Goal: Answer question/provide support: Share knowledge or assist other users

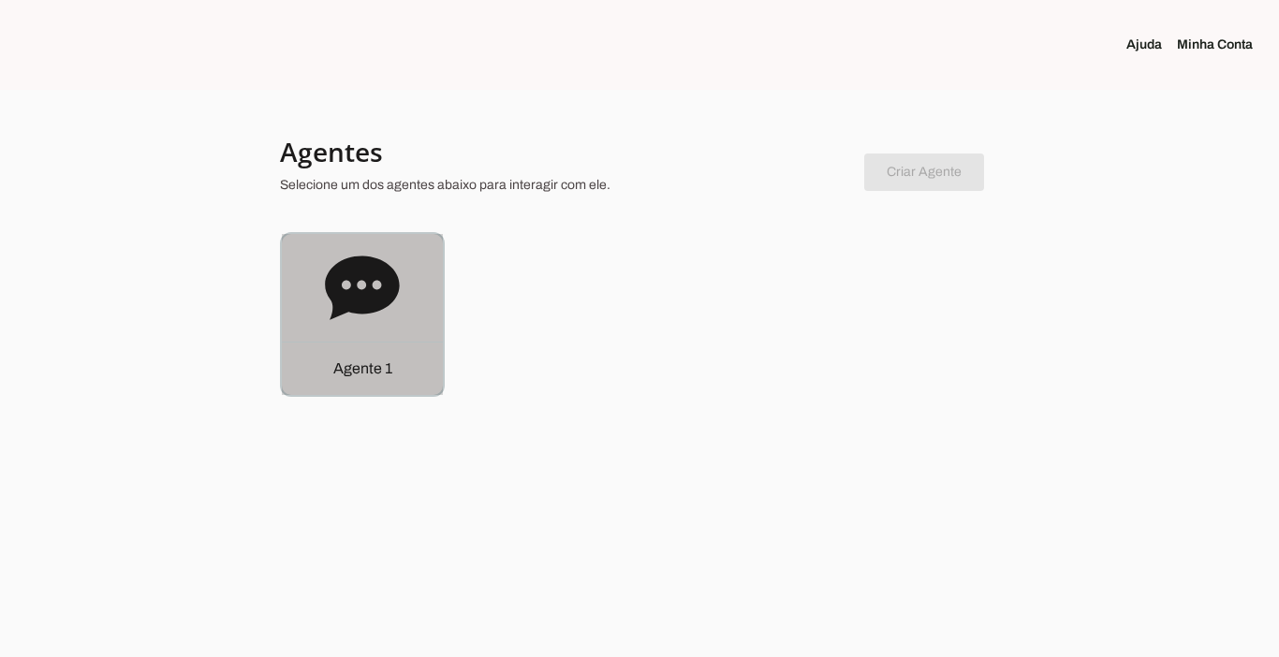
click at [361, 354] on div "Agente 1" at bounding box center [362, 368] width 161 height 53
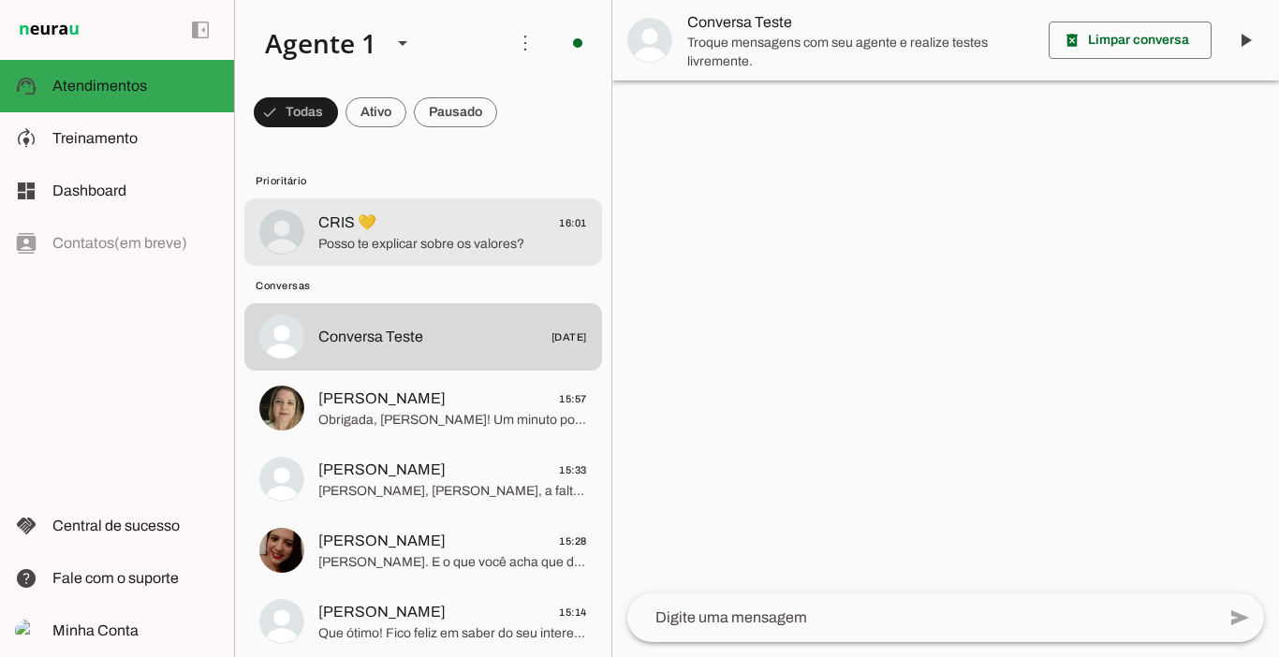
click at [479, 247] on span "Posso te explicar sobre os valores?" at bounding box center [452, 244] width 269 height 19
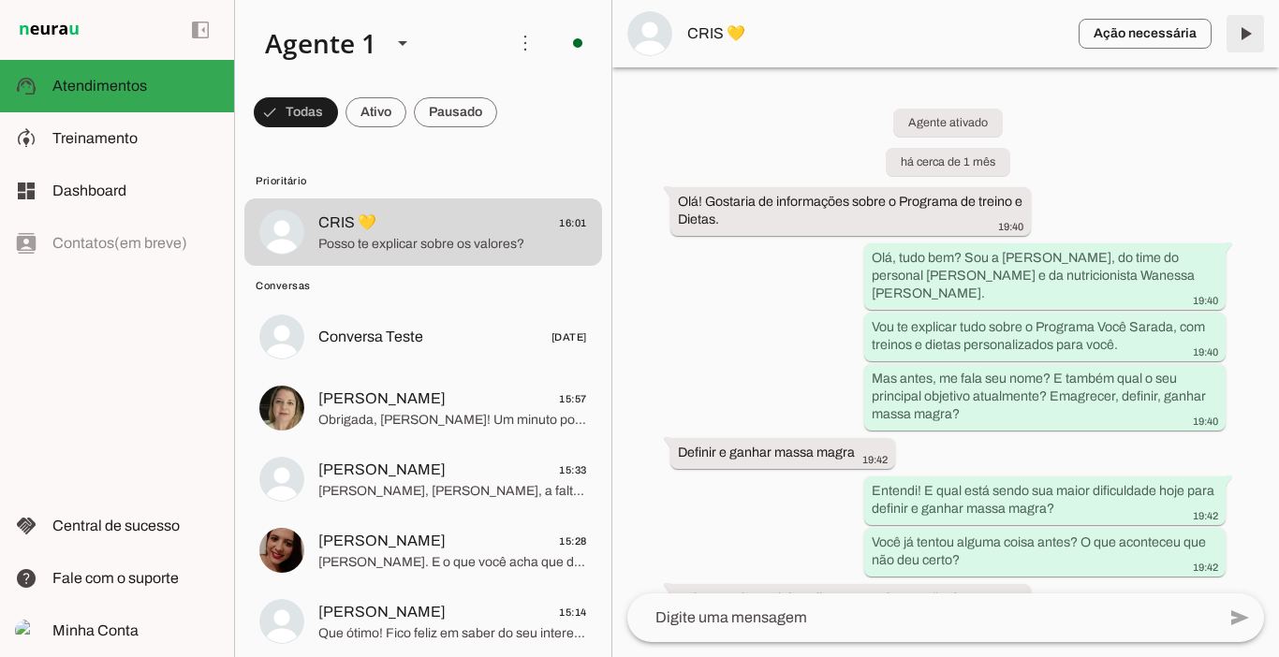
click at [1243, 35] on span at bounding box center [1245, 33] width 45 height 45
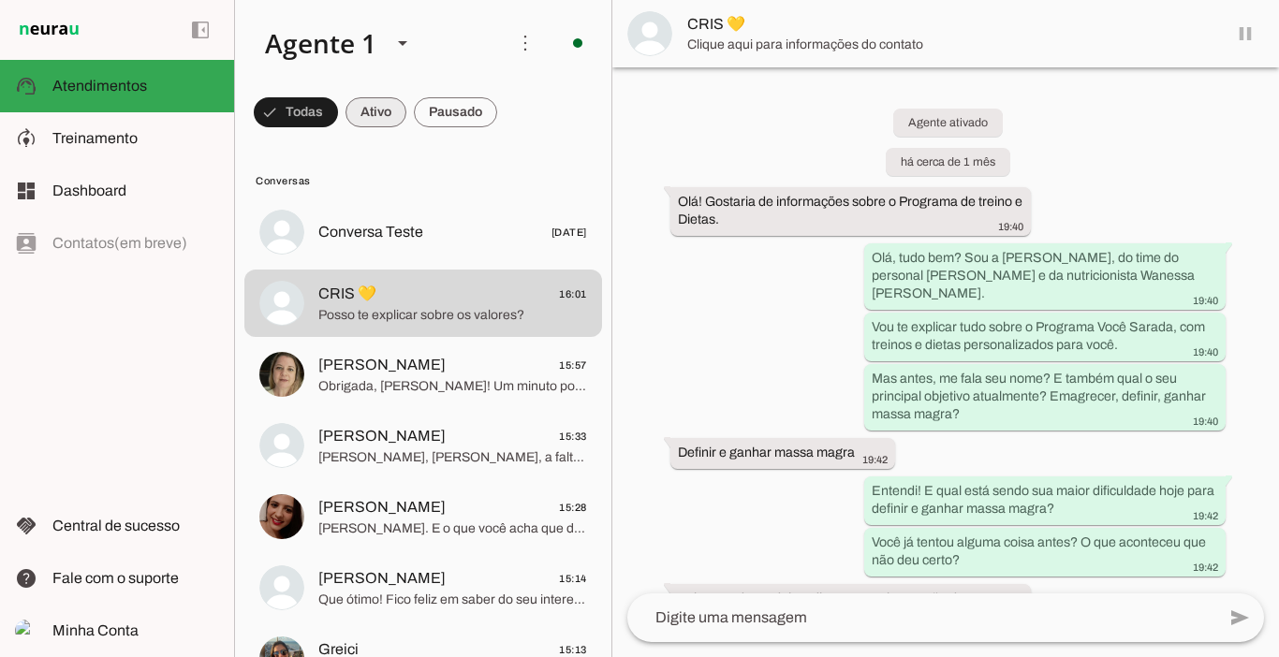
click at [391, 111] on span at bounding box center [376, 112] width 61 height 45
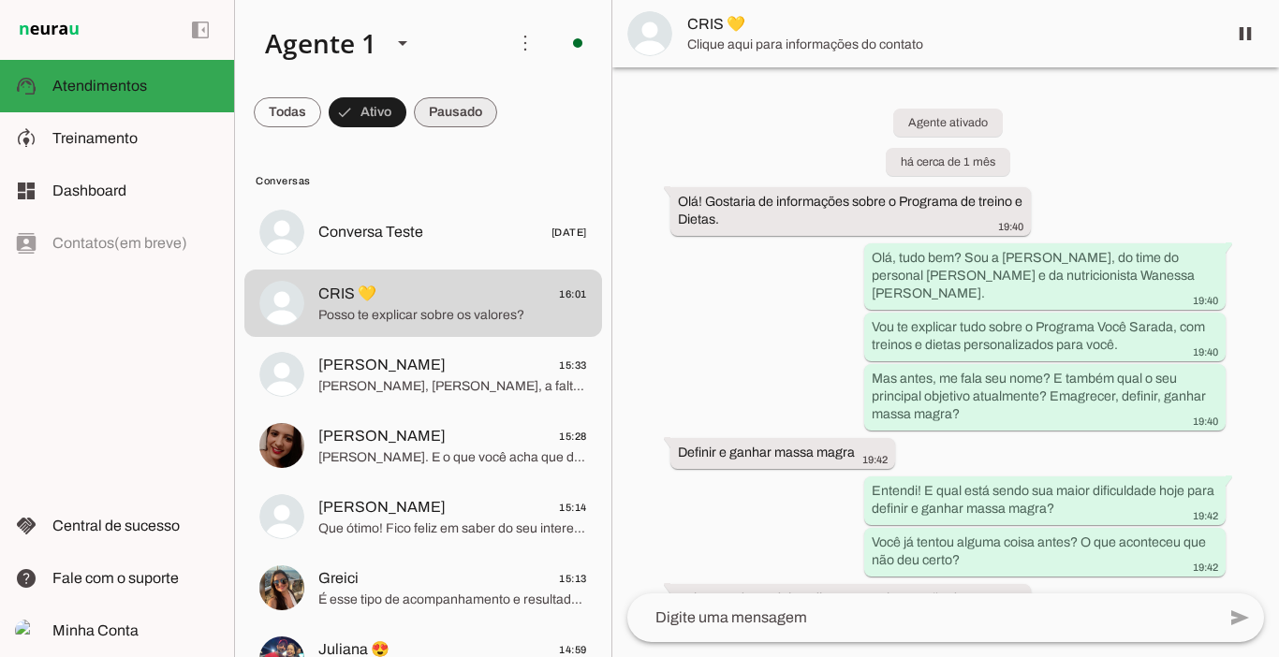
click at [460, 105] on span at bounding box center [455, 112] width 83 height 45
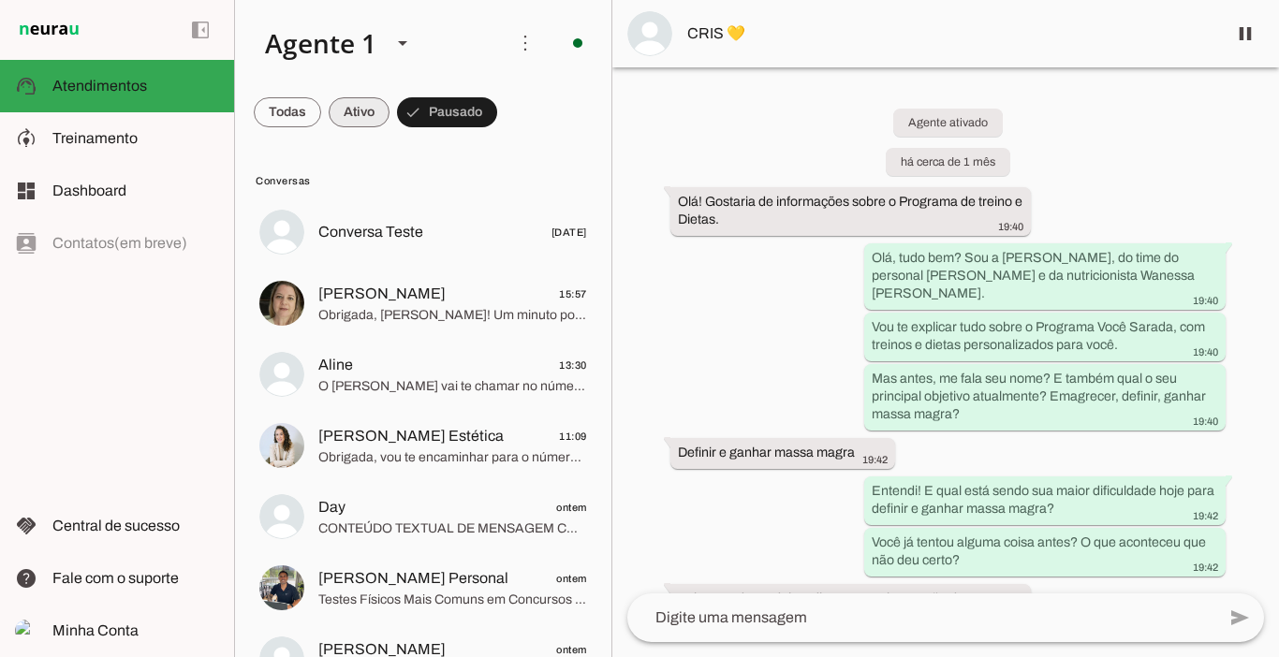
click at [365, 117] on span at bounding box center [359, 112] width 61 height 45
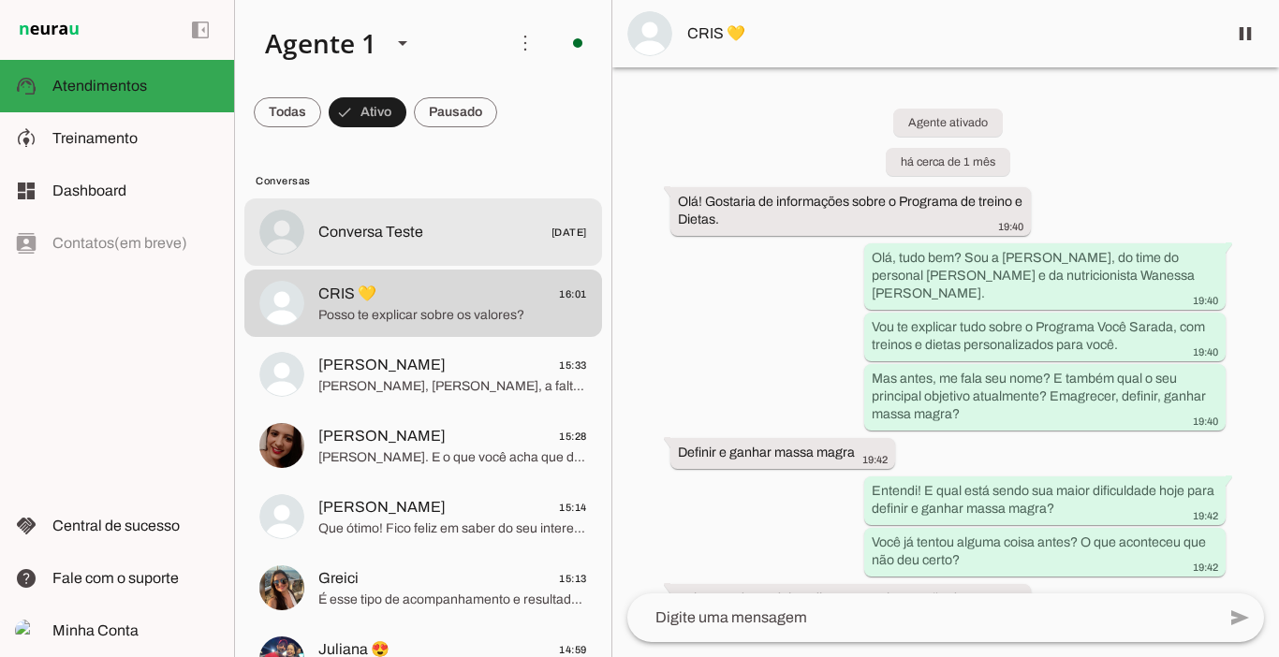
click at [393, 221] on span "Conversa Teste" at bounding box center [370, 232] width 105 height 22
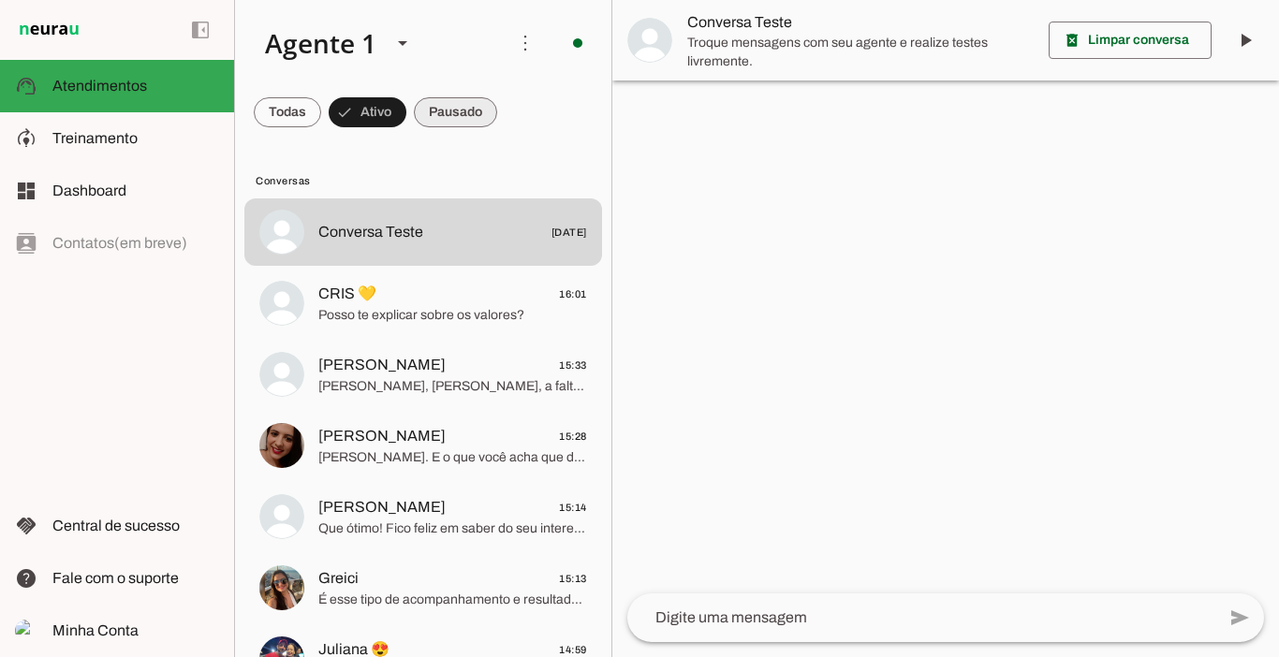
click at [470, 112] on span at bounding box center [455, 112] width 83 height 45
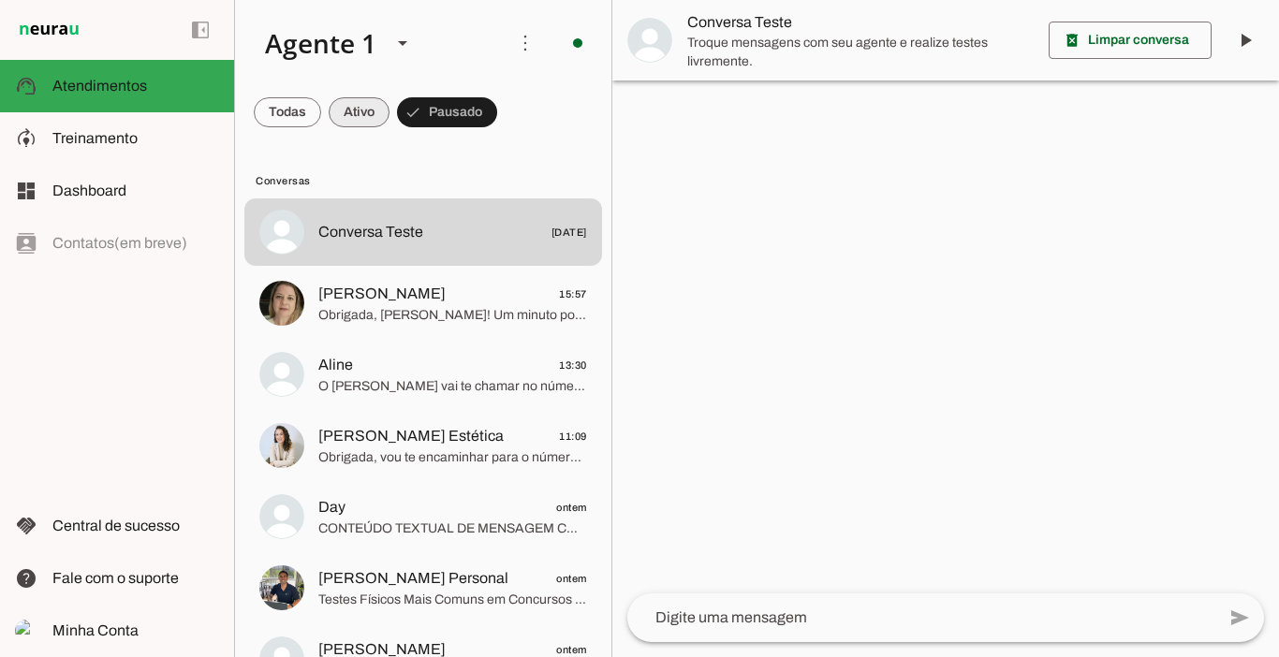
click at [375, 108] on span at bounding box center [359, 112] width 61 height 45
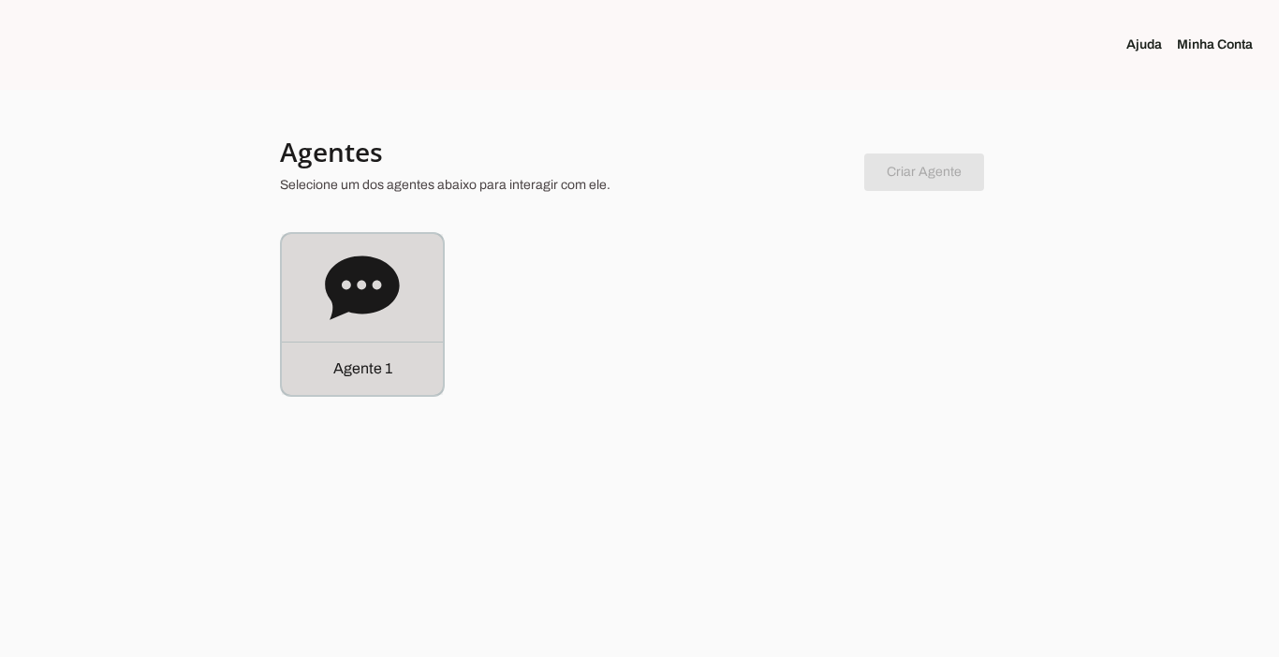
click at [310, 366] on div "Agente 1" at bounding box center [362, 368] width 161 height 53
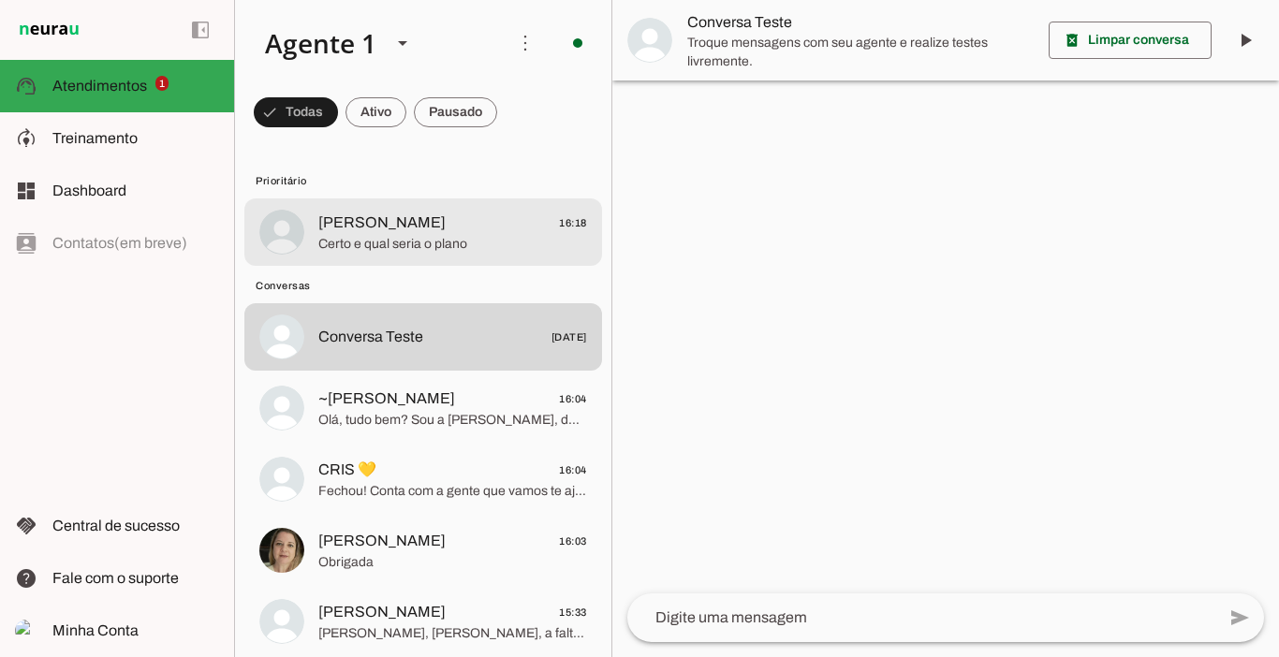
click at [358, 221] on span "[PERSON_NAME]" at bounding box center [381, 223] width 127 height 22
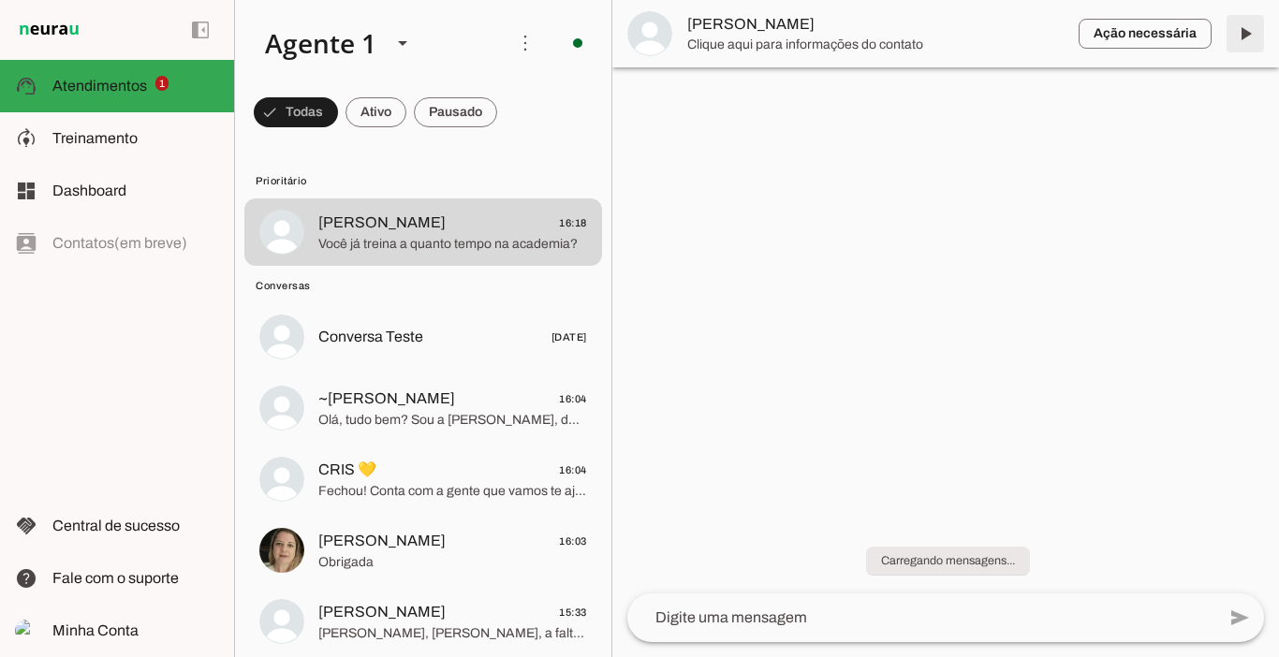
click at [1246, 37] on span at bounding box center [1245, 33] width 45 height 45
